Goal: Task Accomplishment & Management: Complete application form

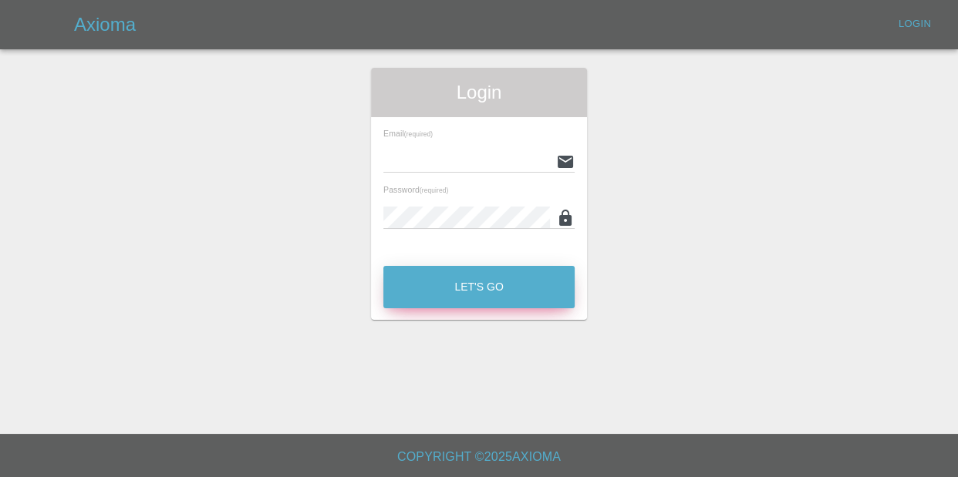
type input "[EMAIL_ADDRESS][DOMAIN_NAME]"
click at [521, 295] on button "Let's Go" at bounding box center [478, 287] width 191 height 42
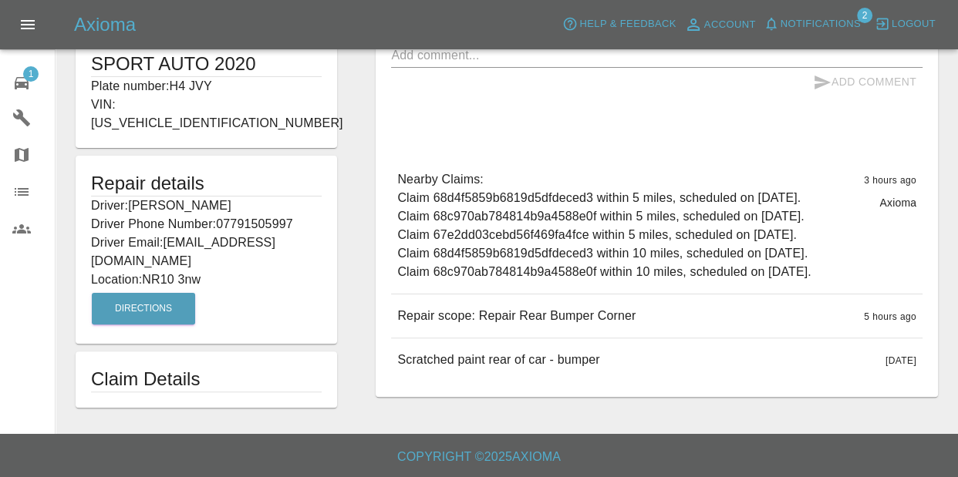
scroll to position [402, 0]
click at [113, 293] on button "Directions" at bounding box center [143, 309] width 103 height 32
drag, startPoint x: 140, startPoint y: 149, endPoint x: 142, endPoint y: 184, distance: 35.5
click at [141, 293] on button "Directions" at bounding box center [143, 309] width 103 height 32
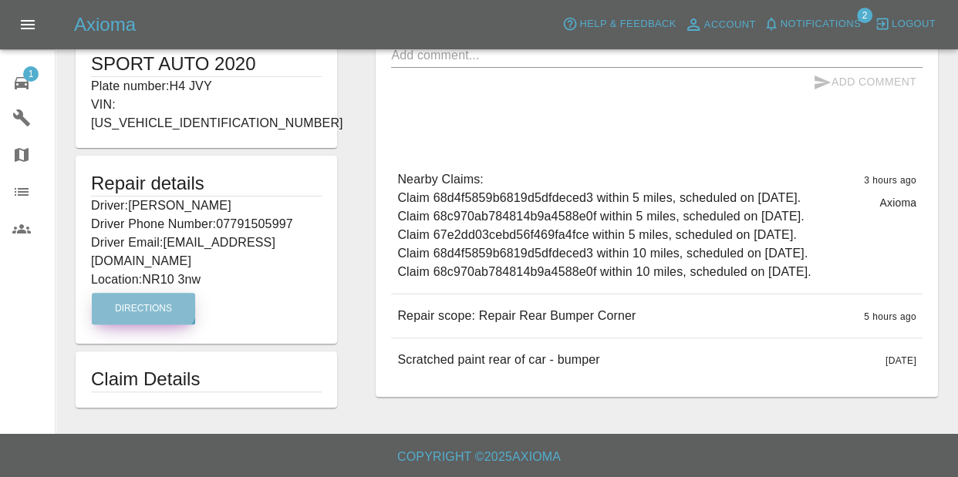
click at [140, 293] on button "Directions" at bounding box center [143, 309] width 103 height 32
click at [136, 204] on div "Repair details Driver: Hannah Jarvis Driver Phone Number: 07791505997 Driver Em…" at bounding box center [206, 250] width 261 height 188
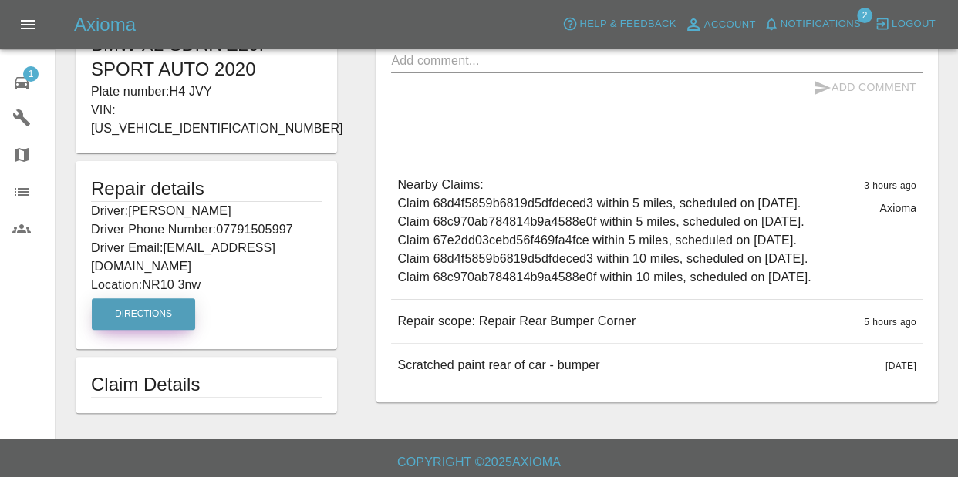
click at [161, 298] on button "Directions" at bounding box center [143, 314] width 103 height 32
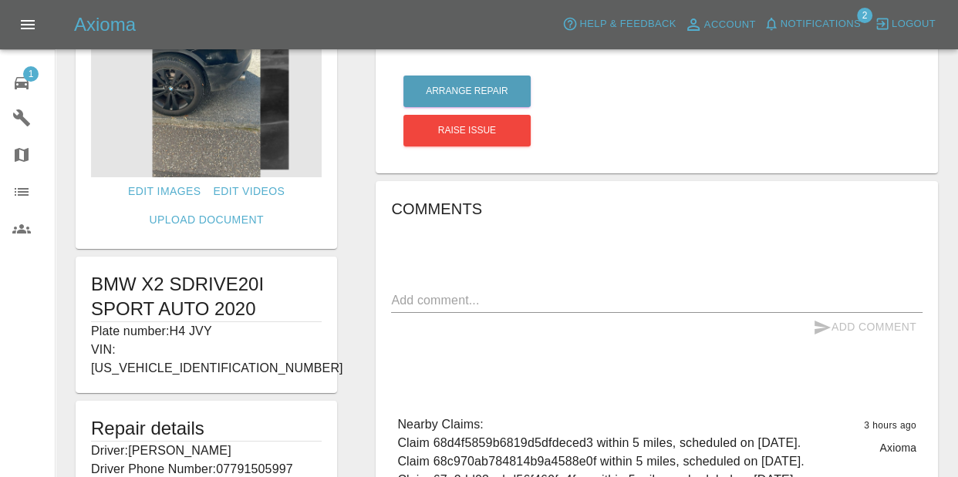
scroll to position [106, 0]
click at [464, 86] on button "Arrange Repair" at bounding box center [466, 92] width 127 height 32
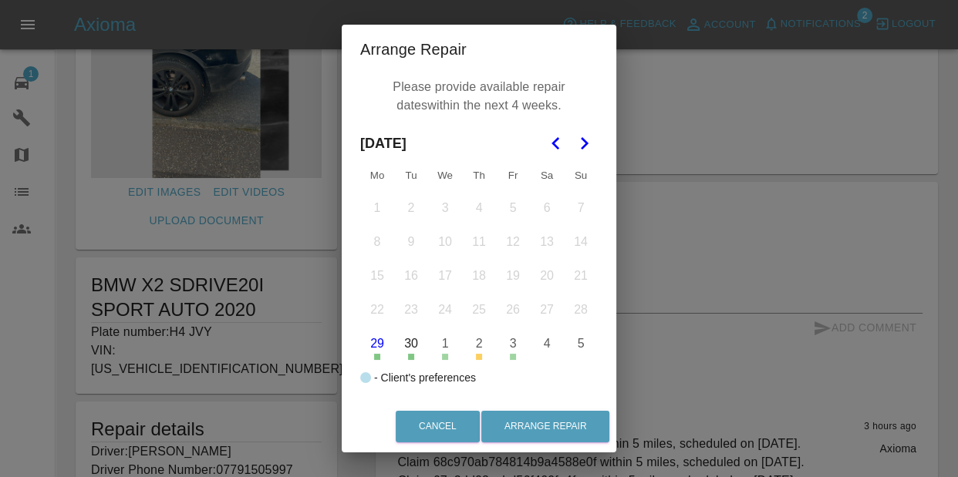
click at [589, 148] on icon "Go to the Next Month" at bounding box center [584, 143] width 19 height 19
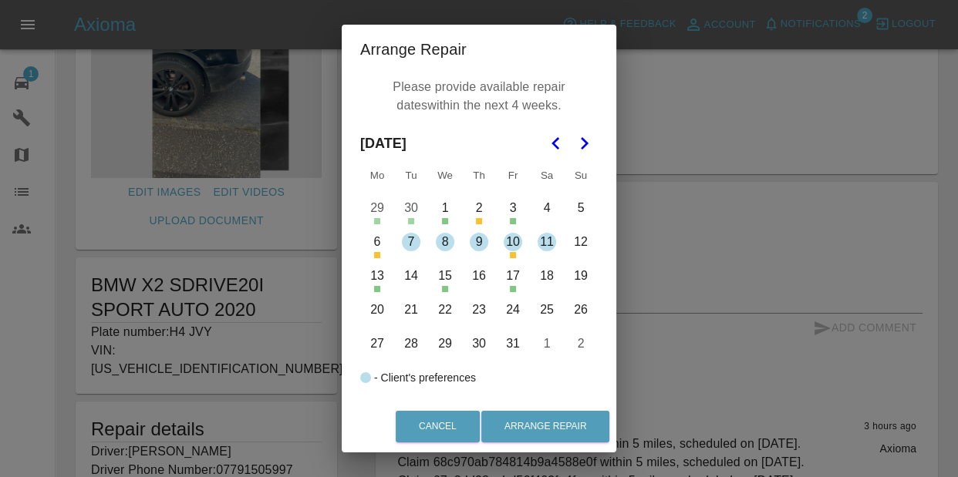
click at [582, 147] on polygon "Go to the Next Month" at bounding box center [585, 143] width 8 height 12
click at [552, 143] on polygon "Go to the Previous Month" at bounding box center [555, 143] width 8 height 12
click at [372, 346] on button "27" at bounding box center [377, 344] width 32 height 32
click at [514, 332] on button "31" at bounding box center [513, 344] width 32 height 32
click at [587, 127] on nav at bounding box center [570, 143] width 56 height 34
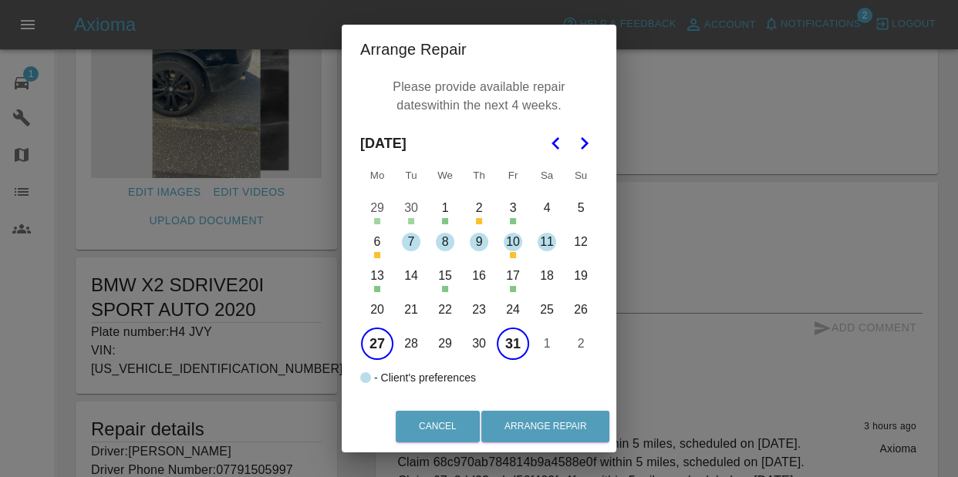
click at [575, 149] on icon "Go to the Next Month" at bounding box center [584, 143] width 19 height 19
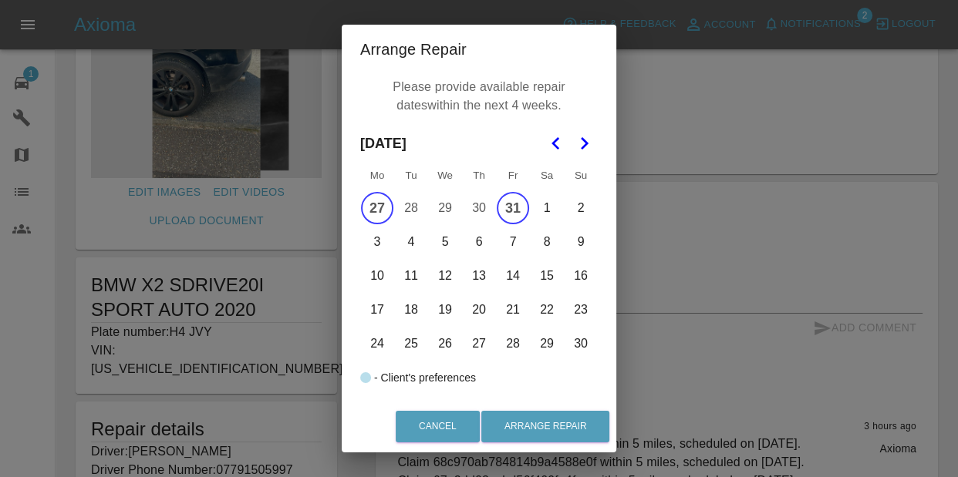
click at [380, 207] on button "27" at bounding box center [377, 208] width 32 height 32
click at [381, 210] on button "27" at bounding box center [377, 208] width 32 height 32
click at [379, 239] on button "3" at bounding box center [377, 242] width 32 height 32
click at [508, 240] on button "7" at bounding box center [513, 242] width 32 height 32
click at [374, 281] on button "10" at bounding box center [377, 276] width 32 height 32
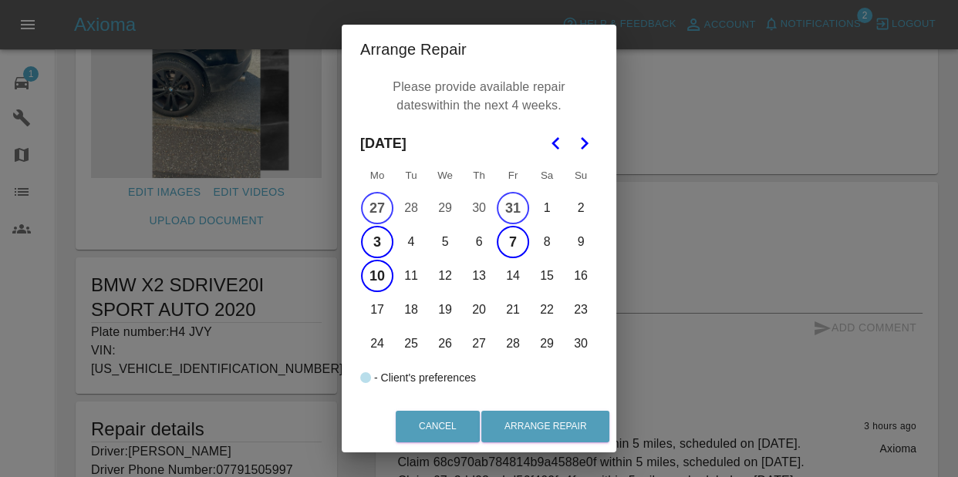
click at [376, 202] on button "27" at bounding box center [377, 208] width 32 height 32
click at [377, 203] on button "27" at bounding box center [377, 208] width 32 height 32
click at [545, 426] on button "Arrange Repair" at bounding box center [545, 427] width 128 height 32
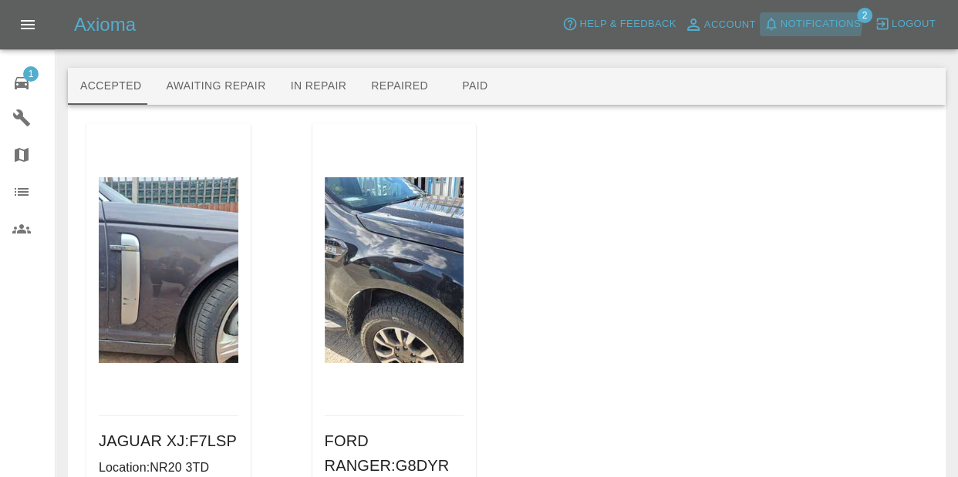
click at [804, 21] on span "Notifications" at bounding box center [820, 24] width 80 height 18
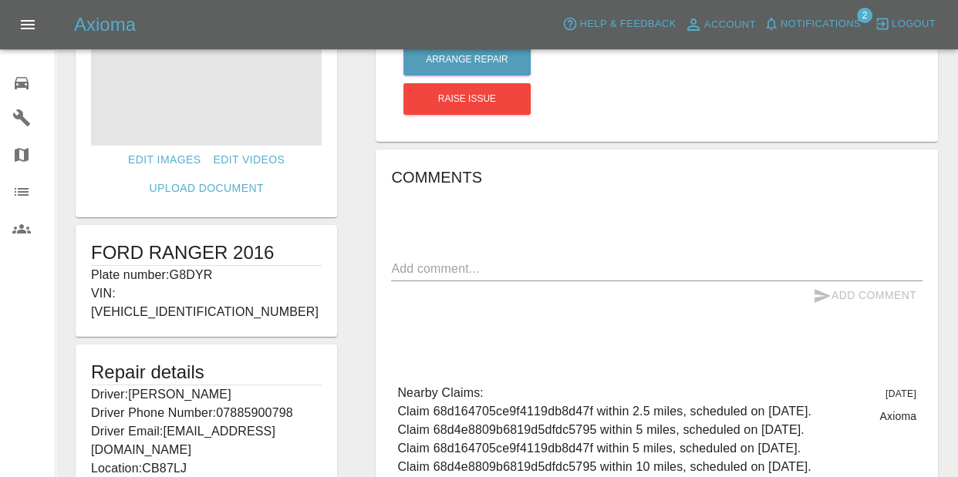
scroll to position [252, 0]
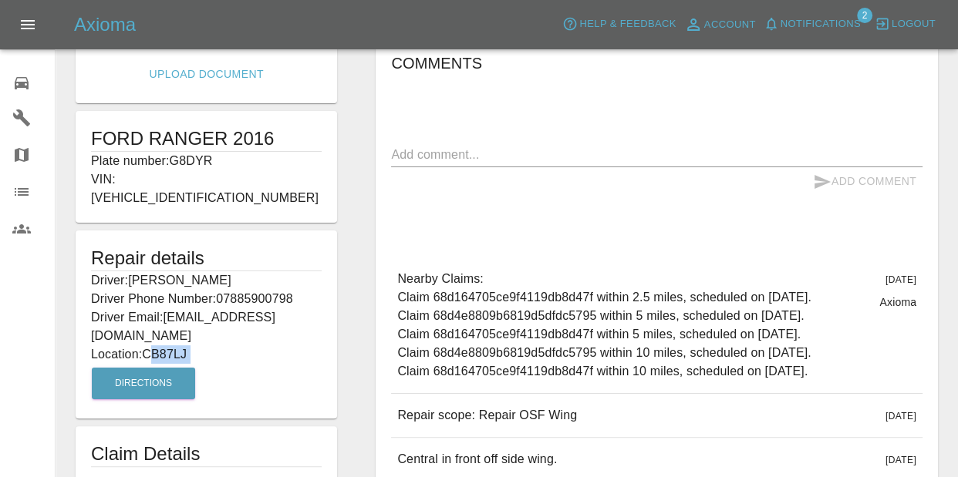
drag, startPoint x: 151, startPoint y: 333, endPoint x: 193, endPoint y: 352, distance: 45.9
click at [193, 352] on div "Repair details Driver: [PERSON_NAME] Driver Phone Number: 07885900798 Driver Em…" at bounding box center [206, 325] width 261 height 188
drag, startPoint x: 193, startPoint y: 352, endPoint x: 190, endPoint y: 344, distance: 8.1
click at [191, 350] on div "Repair details Driver: [PERSON_NAME] Driver Phone Number: 07885900798 Driver Em…" at bounding box center [206, 325] width 261 height 188
drag, startPoint x: 144, startPoint y: 332, endPoint x: 196, endPoint y: 339, distance: 52.0
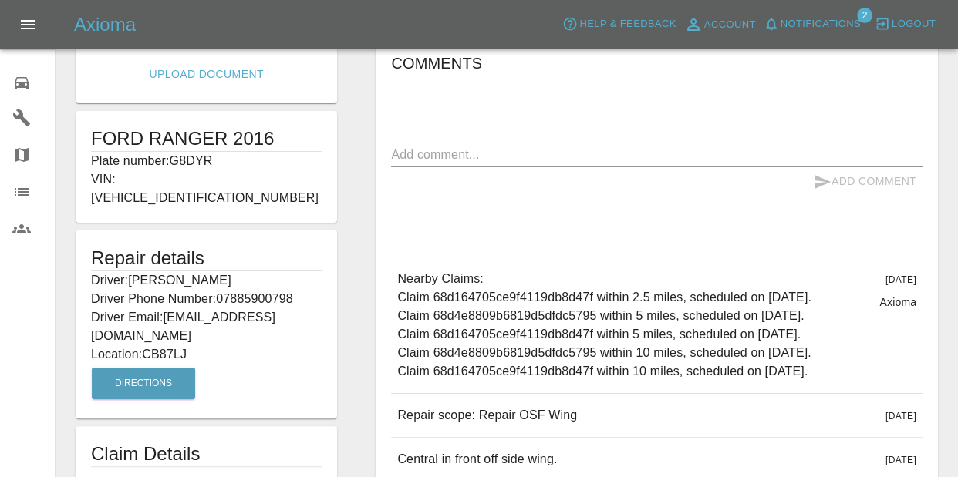
click at [196, 345] on p "Location: CB87LJ" at bounding box center [206, 354] width 231 height 19
drag, startPoint x: 148, startPoint y: 337, endPoint x: 206, endPoint y: 329, distance: 58.5
click at [206, 345] on p "Location: CB87LJ" at bounding box center [206, 354] width 231 height 19
click at [145, 369] on button "Directions" at bounding box center [143, 384] width 103 height 32
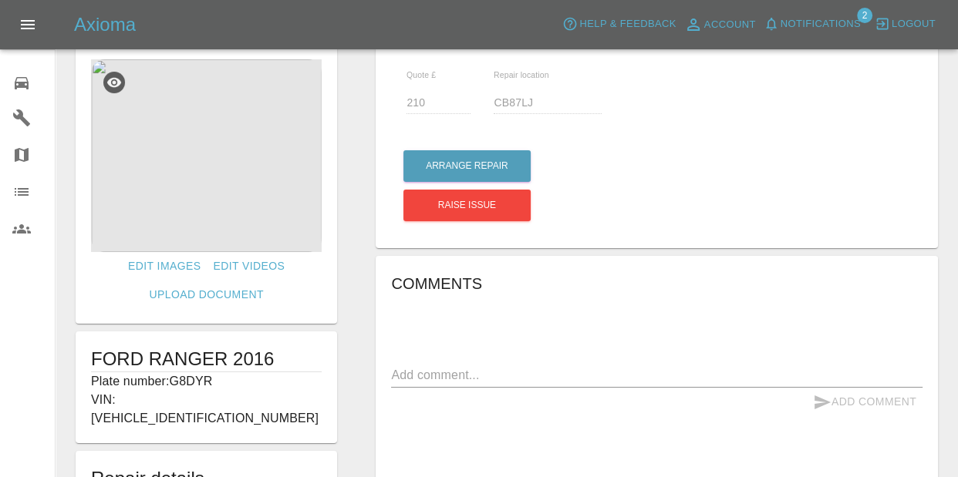
scroll to position [0, 0]
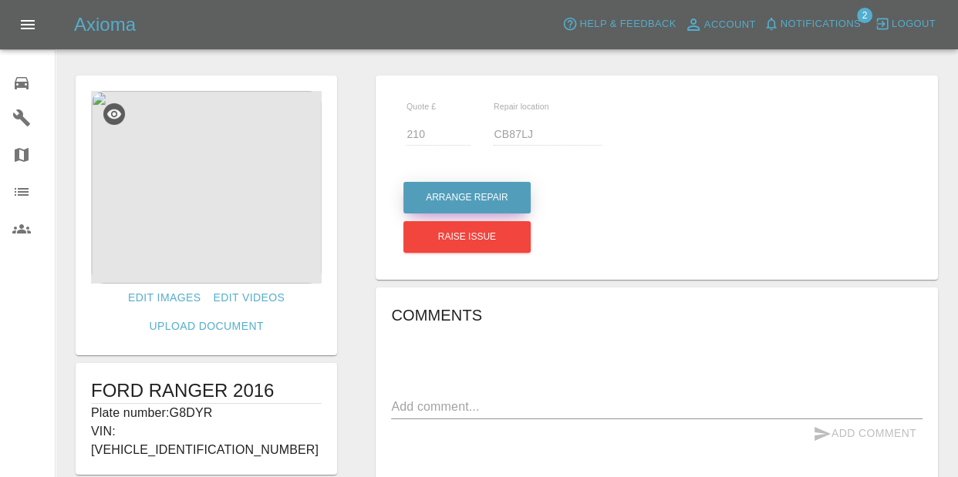
click at [458, 201] on button "Arrange Repair" at bounding box center [466, 198] width 127 height 32
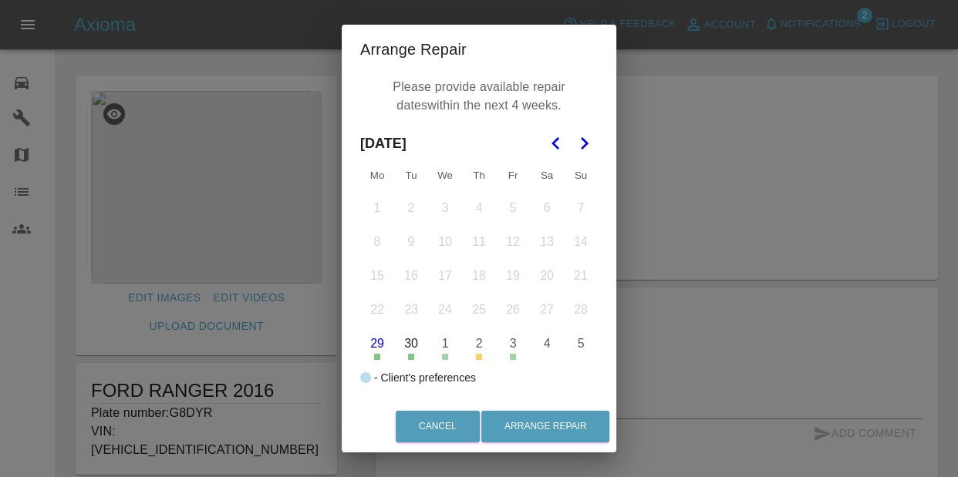
click at [593, 133] on button "Go to the Next Month" at bounding box center [584, 144] width 28 height 28
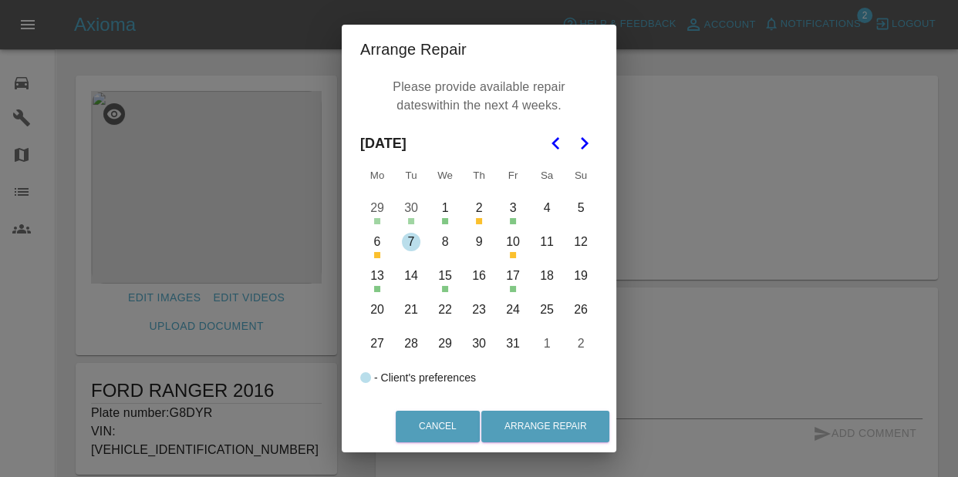
click at [586, 137] on icon "Go to the Next Month" at bounding box center [584, 143] width 19 height 19
drag, startPoint x: 514, startPoint y: 206, endPoint x: 409, endPoint y: 186, distance: 106.0
click at [514, 206] on button "31" at bounding box center [513, 208] width 32 height 32
click at [511, 211] on button "31" at bounding box center [513, 208] width 32 height 32
click at [369, 247] on button "3" at bounding box center [377, 242] width 32 height 32
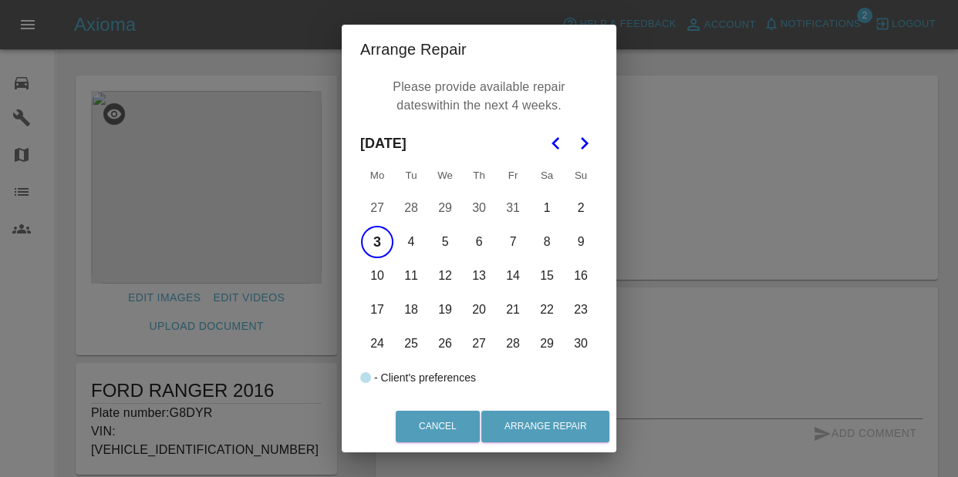
click at [524, 242] on button "7" at bounding box center [513, 242] width 32 height 32
click at [376, 274] on button "10" at bounding box center [377, 276] width 32 height 32
click at [372, 305] on button "17" at bounding box center [377, 310] width 32 height 32
click at [376, 207] on button "27" at bounding box center [377, 208] width 32 height 32
click at [369, 207] on button "27" at bounding box center [377, 208] width 32 height 32
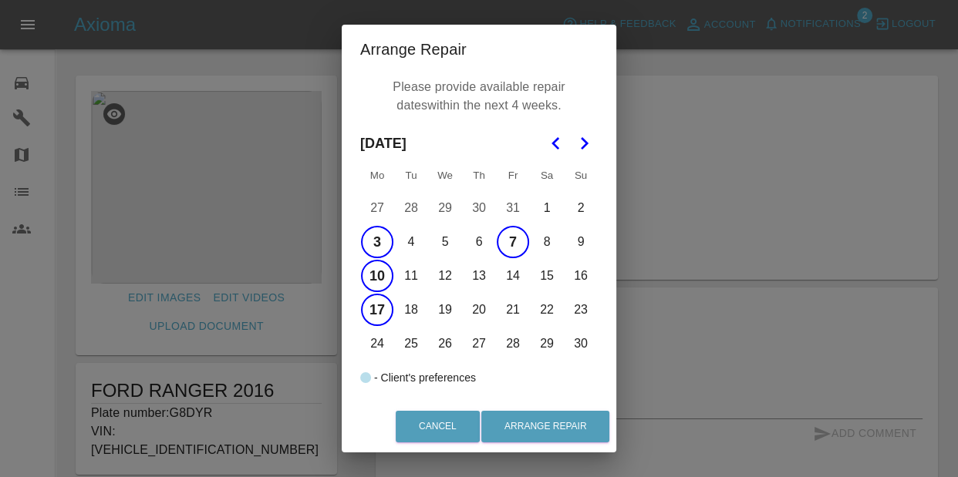
click at [511, 211] on button "31" at bounding box center [513, 208] width 32 height 32
click at [521, 315] on button "21" at bounding box center [513, 310] width 32 height 32
click at [525, 434] on button "Arrange Repair" at bounding box center [545, 427] width 128 height 32
